Goal: Information Seeking & Learning: Learn about a topic

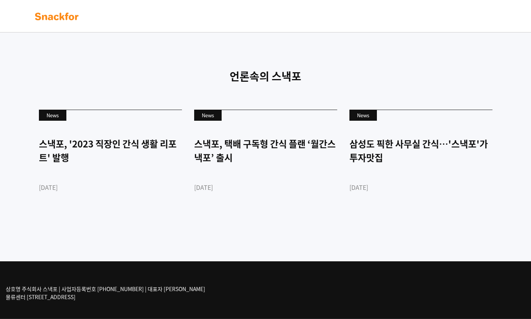
scroll to position [1827, 0]
click at [118, 291] on p "상호명 주식회사 스낵포 | 사업자등록번호 752-87-00835 | 대표자 이웅희 물류센터 경기도 광주시 추자동 303" at bounding box center [106, 293] width 200 height 16
click at [77, 21] on img at bounding box center [57, 16] width 48 height 12
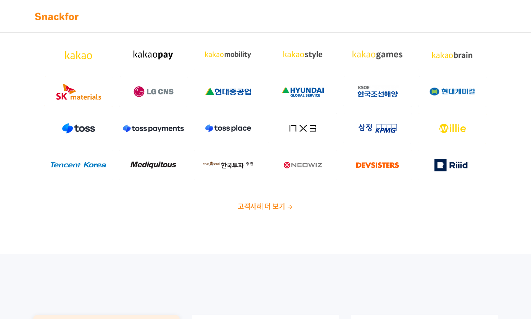
scroll to position [2, 0]
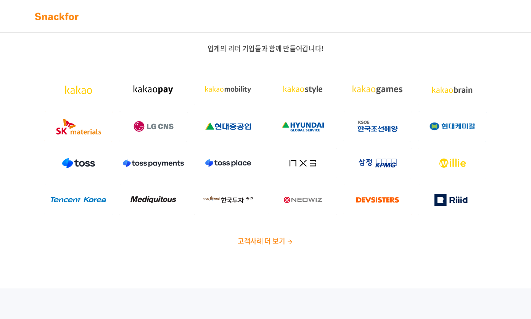
click at [263, 247] on div "업계의 리더 기업들과 함께 만들어갑니다! 고객사례 더 보기" at bounding box center [265, 147] width 531 height 281
click at [263, 242] on span "고객사례 더 보기" at bounding box center [261, 240] width 47 height 10
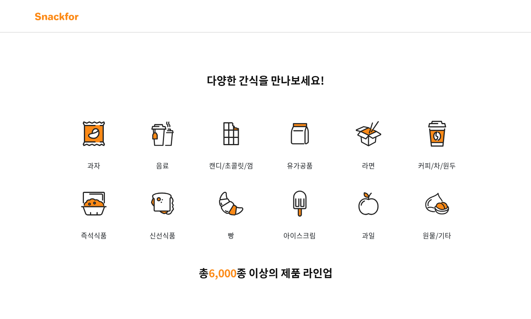
scroll to position [1171, 0]
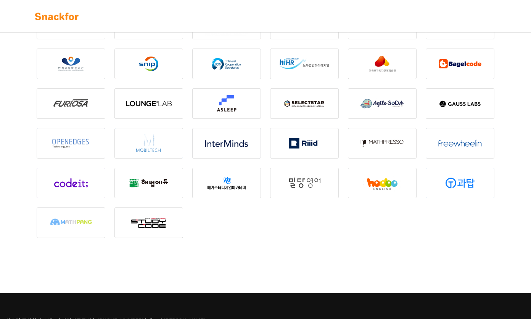
scroll to position [1001, 0]
